Goal: Information Seeking & Learning: Learn about a topic

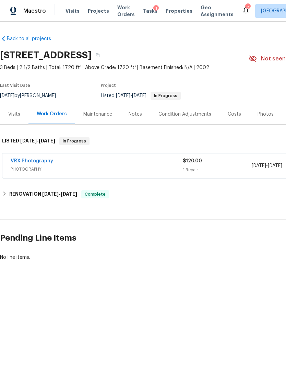
click at [3, 161] on div "VRX Photography PHOTOGRAPHY $120.00 1 Repair 9/18/2025 - 9/19/2025 Needs QC" at bounding box center [193, 165] width 383 height 25
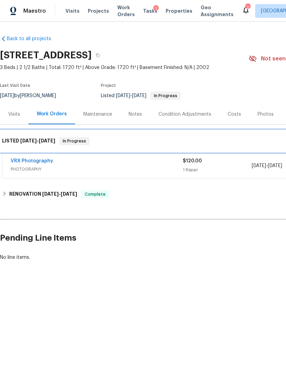
click at [3, 152] on div "LISTED 9/18/25 - 9/19/25 In Progress" at bounding box center [194, 141] width 388 height 22
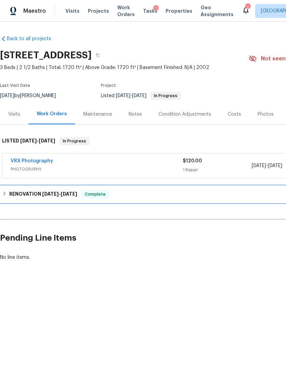
click at [3, 192] on icon at bounding box center [4, 193] width 5 height 5
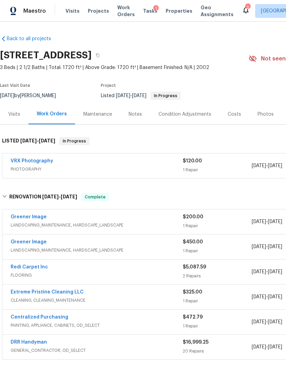
click at [238, 118] on div "Costs" at bounding box center [235, 114] width 30 height 20
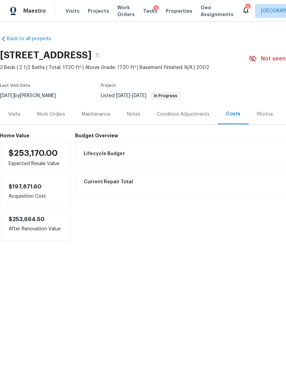
click at [57, 114] on div "Work Orders" at bounding box center [51, 114] width 28 height 7
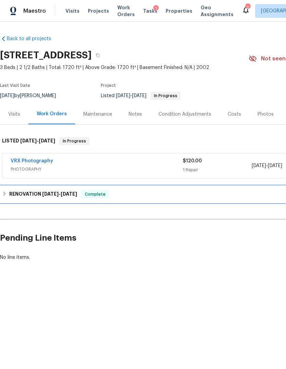
click at [6, 194] on icon at bounding box center [4, 193] width 5 height 5
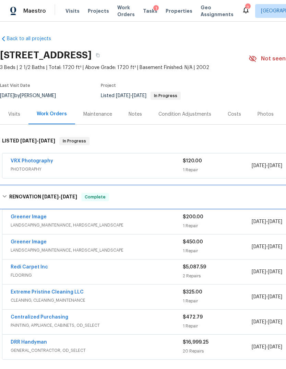
scroll to position [0, 0]
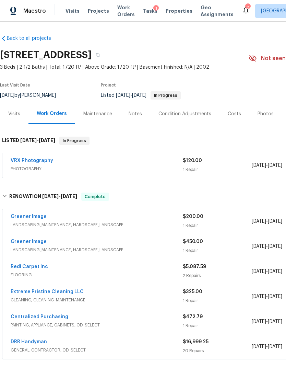
click at [131, 113] on div "Notes" at bounding box center [135, 113] width 13 height 7
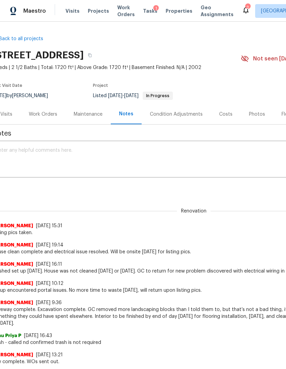
click at [48, 111] on div "Work Orders" at bounding box center [43, 114] width 28 height 7
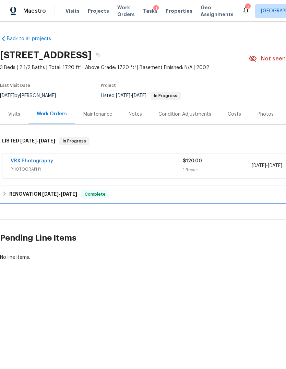
click at [4, 191] on icon at bounding box center [4, 193] width 5 height 5
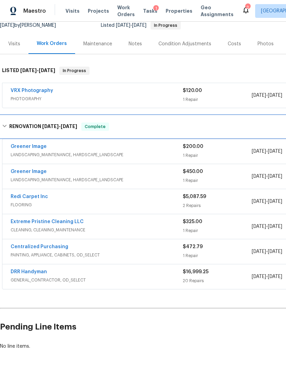
scroll to position [71, 0]
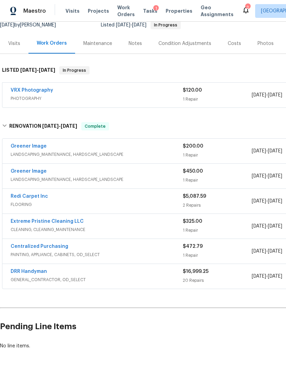
click at [67, 274] on div "DRR Handyman" at bounding box center [97, 272] width 172 height 8
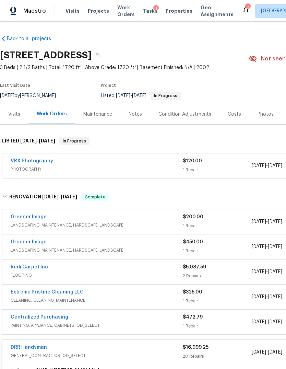
scroll to position [0, 0]
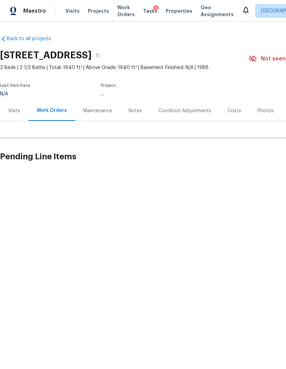
click at [232, 114] on div "Costs" at bounding box center [234, 110] width 13 height 7
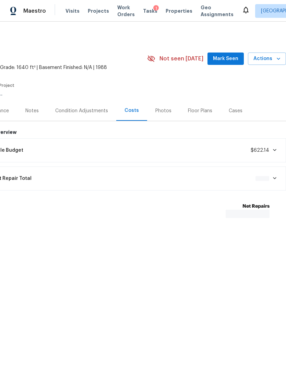
scroll to position [0, 102]
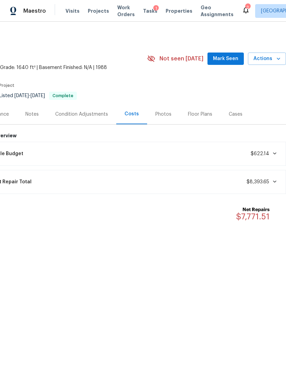
click at [77, 112] on div "Condition Adjustments" at bounding box center [81, 114] width 53 height 7
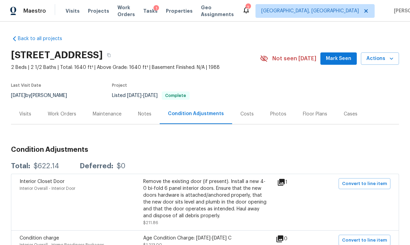
click at [59, 116] on div "Work Orders" at bounding box center [62, 114] width 28 height 7
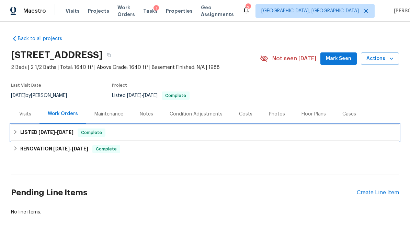
click at [15, 135] on div "LISTED 9/12/25 - 9/13/25 Complete" at bounding box center [204, 133] width 383 height 8
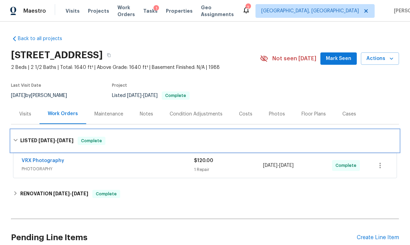
click at [14, 138] on div "LISTED 9/12/25 - 9/13/25 Complete" at bounding box center [204, 141] width 383 height 8
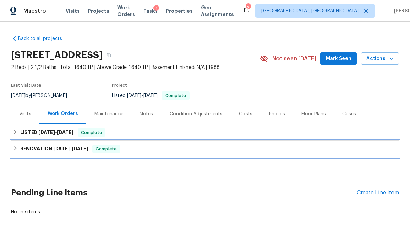
click at [17, 148] on icon at bounding box center [15, 148] width 5 height 5
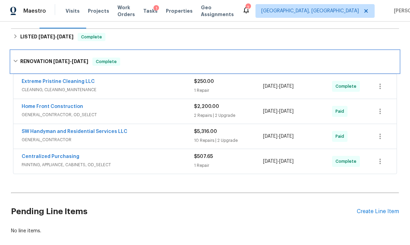
scroll to position [97, 0]
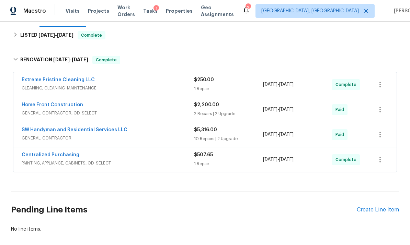
click at [93, 137] on span "GENERAL_CONTRACTOR" at bounding box center [108, 138] width 172 height 7
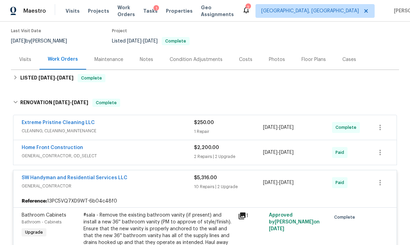
scroll to position [58, 0]
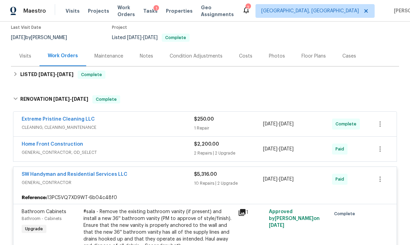
click at [120, 152] on span "GENERAL_CONTRACTOR, OD_SELECT" at bounding box center [108, 152] width 172 height 7
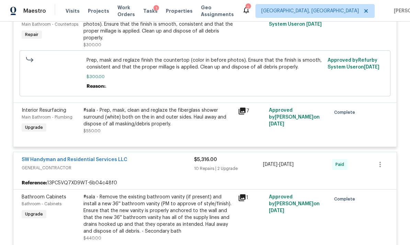
scroll to position [335, 0]
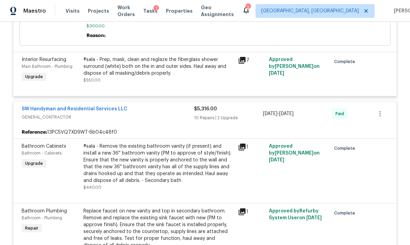
click at [140, 120] on span "GENERAL_CONTRACTOR" at bounding box center [108, 117] width 172 height 7
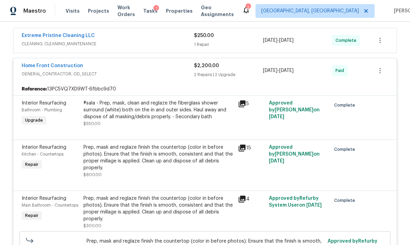
scroll to position [96, 0]
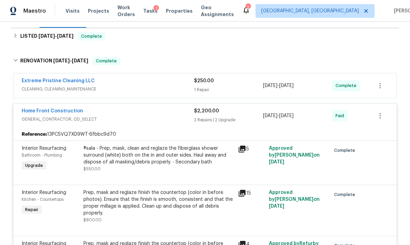
click at [128, 114] on div "Home Front Construction" at bounding box center [108, 112] width 172 height 8
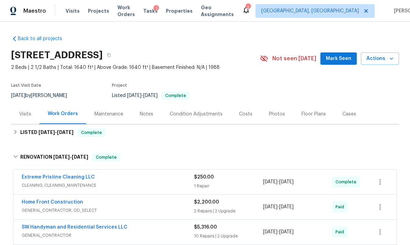
scroll to position [0, 0]
click at [140, 114] on div "Notes" at bounding box center [146, 114] width 13 height 7
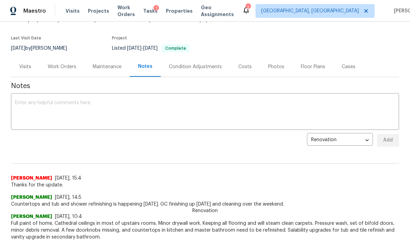
scroll to position [47, 0]
click at [28, 102] on textarea at bounding box center [204, 113] width 379 height 24
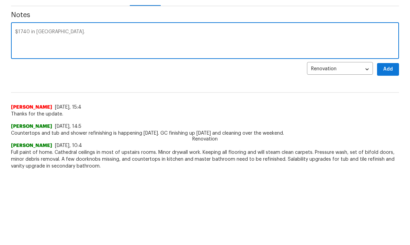
type textarea "$1740 in Upgrades."
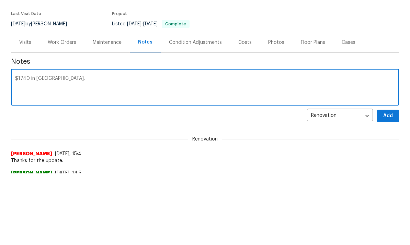
scroll to position [0, 0]
click at [242, 111] on div "Costs" at bounding box center [244, 114] width 13 height 7
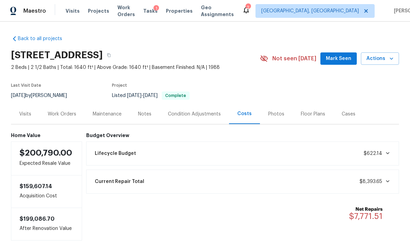
click at [286, 178] on span "$8,393.65" at bounding box center [374, 181] width 31 height 7
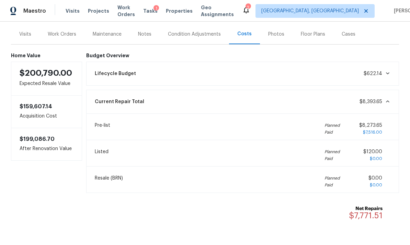
scroll to position [80, 0]
click at [149, 24] on div "Notes" at bounding box center [145, 34] width 30 height 20
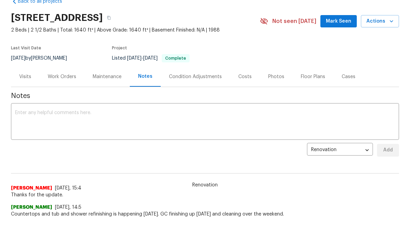
scroll to position [10, 0]
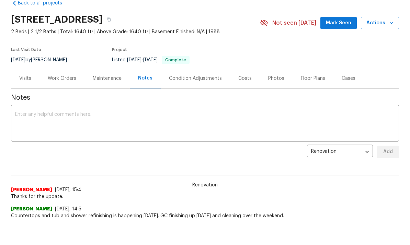
click at [31, 117] on textarea at bounding box center [204, 124] width 379 height 24
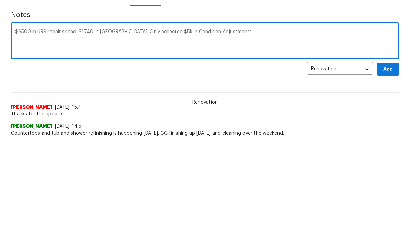
type textarea "$6500 in URS repair spend. $1740 in Upgrades. Only collected $5k in Condition A…"
click at [286, 148] on span "Add" at bounding box center [387, 152] width 11 height 9
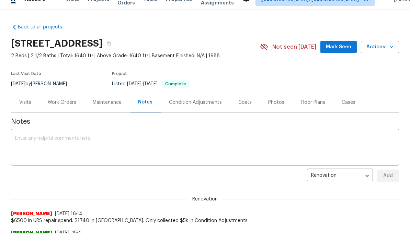
scroll to position [0, 0]
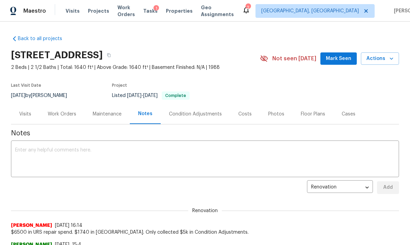
click at [64, 113] on div "Work Orders" at bounding box center [62, 114] width 28 height 7
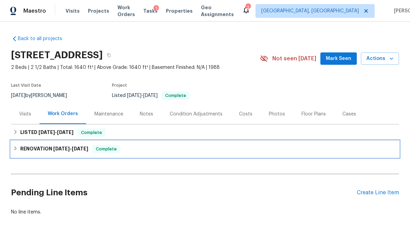
click at [14, 147] on icon at bounding box center [15, 148] width 5 height 5
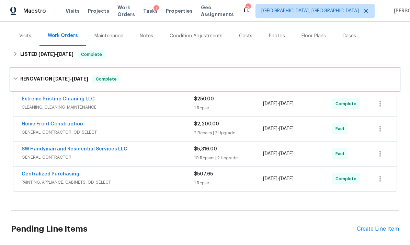
scroll to position [79, 0]
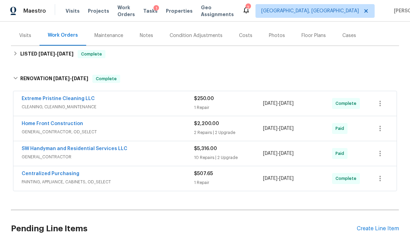
click at [117, 133] on span "GENERAL_CONTRACTOR, OD_SELECT" at bounding box center [108, 132] width 172 height 7
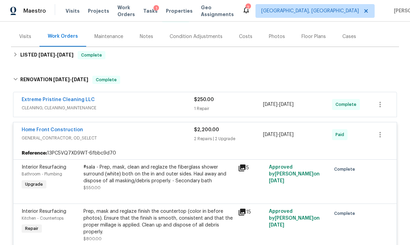
scroll to position [76, 0]
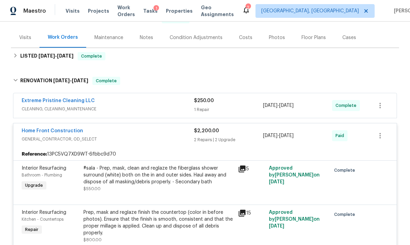
click at [109, 138] on span "GENERAL_CONTRACTOR, OD_SELECT" at bounding box center [108, 139] width 172 height 7
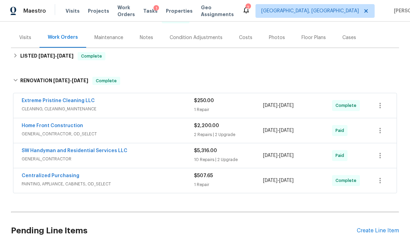
click at [144, 156] on span "GENERAL_CONTRACTOR" at bounding box center [108, 159] width 172 height 7
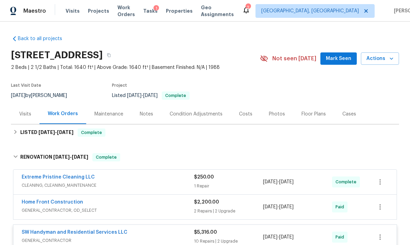
scroll to position [0, 0]
click at [146, 115] on div "Notes" at bounding box center [146, 114] width 13 height 7
